Goal: Check status: Check status

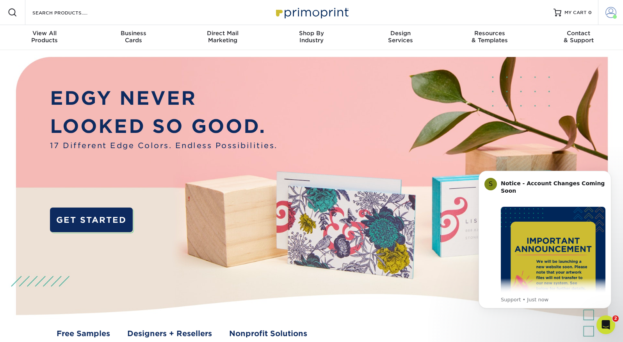
click at [607, 9] on span at bounding box center [611, 12] width 11 height 11
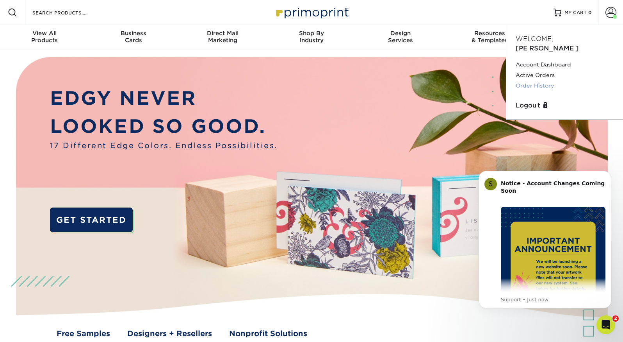
click at [522, 80] on link "Order History" at bounding box center [565, 85] width 98 height 11
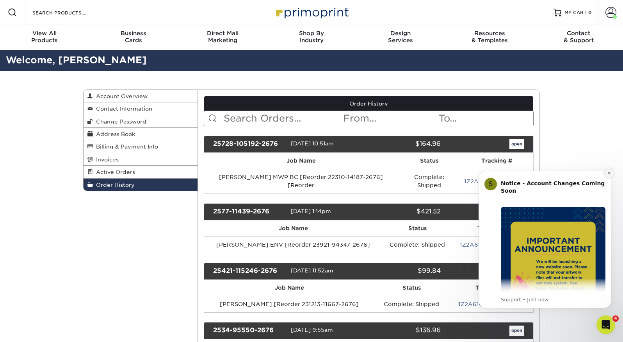
click at [609, 174] on icon "Dismiss notification" at bounding box center [609, 173] width 4 height 4
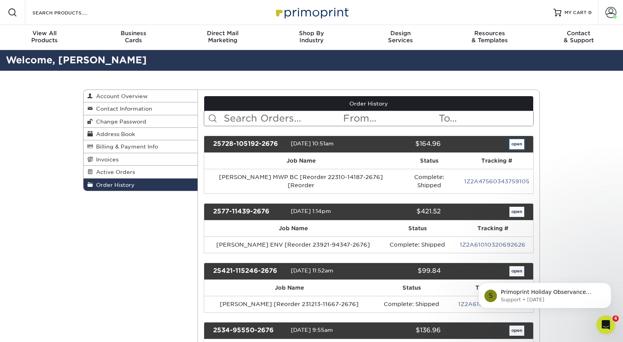
click at [517, 142] on link "open" at bounding box center [516, 144] width 15 height 10
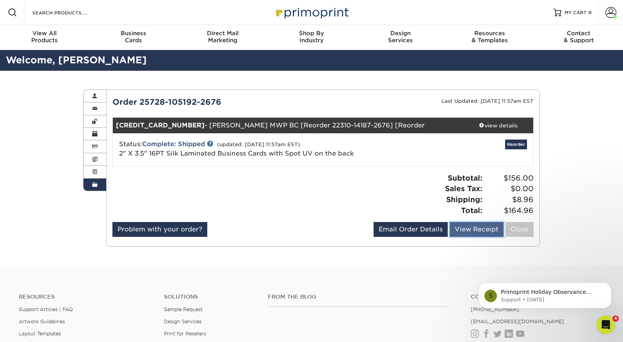
click at [481, 227] on link "View Receipt" at bounding box center [477, 229] width 54 height 15
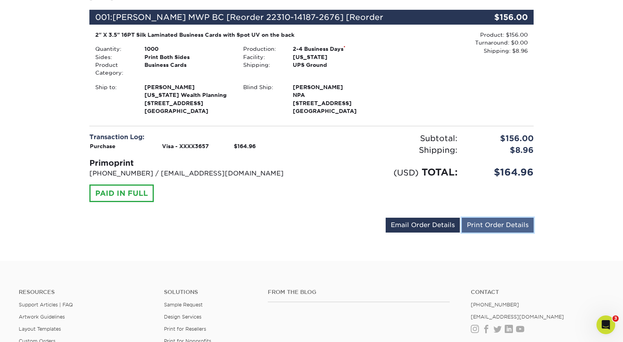
click at [504, 223] on link "Print Order Details" at bounding box center [498, 224] width 72 height 15
